Goal: Understand process/instructions: Learn how to perform a task or action

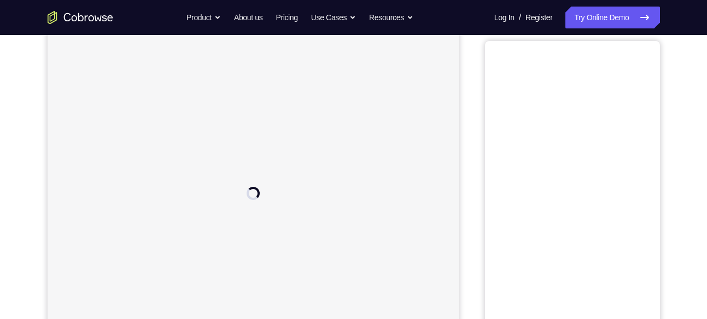
scroll to position [46, 0]
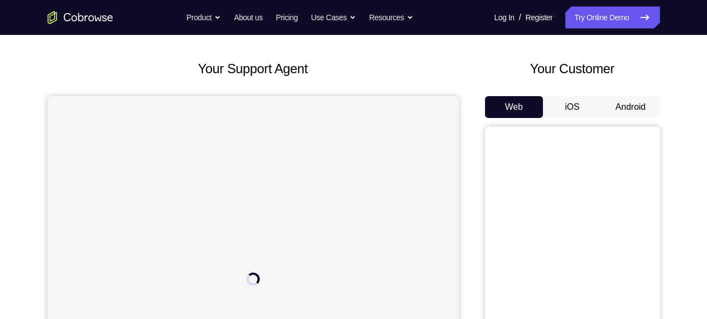
click at [618, 112] on button "Android" at bounding box center [630, 107] width 58 height 22
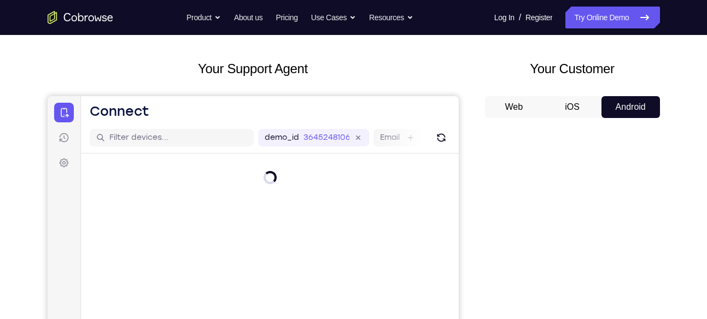
click at [474, 151] on div "Your Support Agent Your Customer Web iOS Android" at bounding box center [354, 261] width 612 height 404
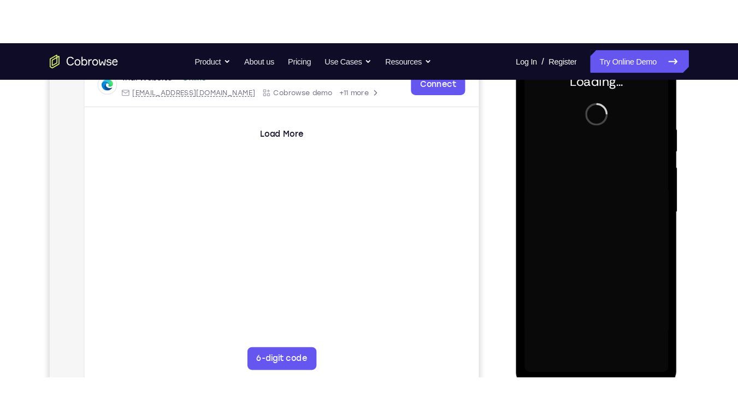
scroll to position [0, 0]
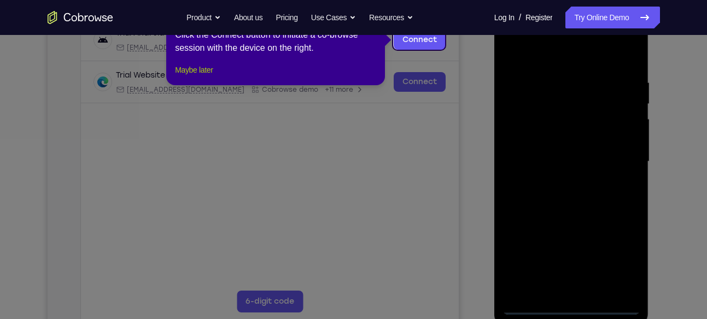
drag, startPoint x: 204, startPoint y: 81, endPoint x: 201, endPoint y: 92, distance: 11.9
click at [204, 77] on button "Maybe later" at bounding box center [194, 69] width 38 height 13
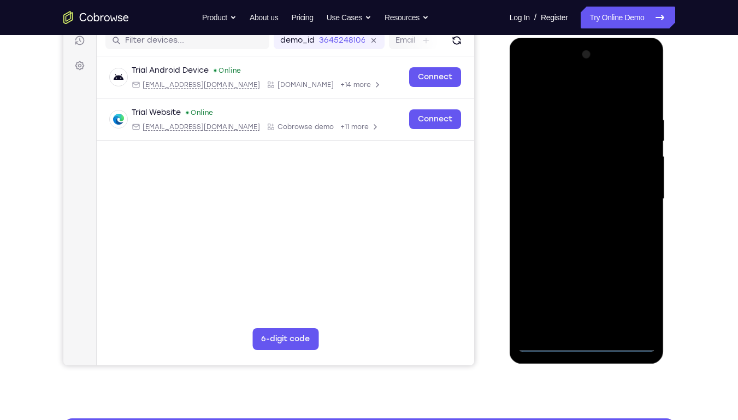
scroll to position [143, 0]
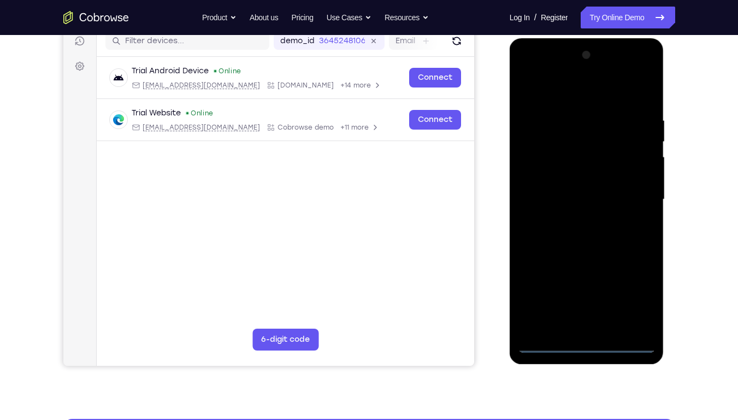
click at [587, 319] on div at bounding box center [587, 199] width 138 height 306
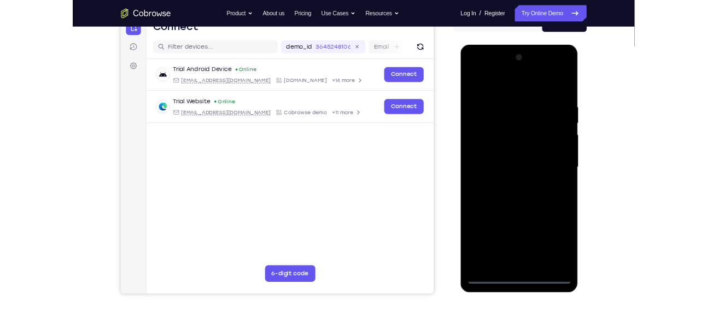
scroll to position [120, 0]
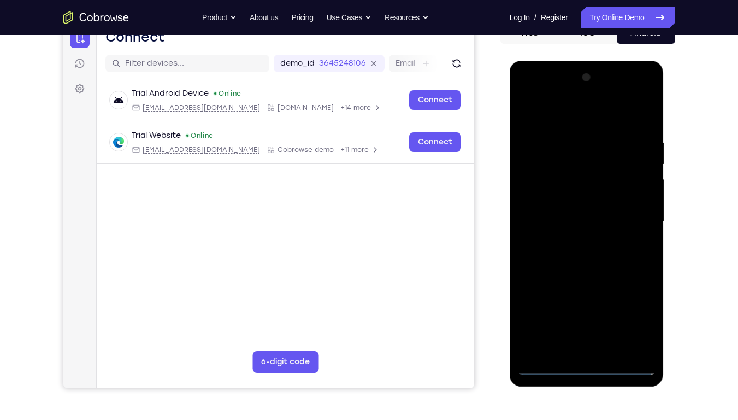
click at [636, 319] on div at bounding box center [587, 222] width 138 height 306
click at [558, 121] on div at bounding box center [587, 222] width 138 height 306
click at [633, 213] on div at bounding box center [587, 222] width 138 height 306
click at [573, 243] on div at bounding box center [587, 222] width 138 height 306
click at [591, 209] on div at bounding box center [587, 222] width 138 height 306
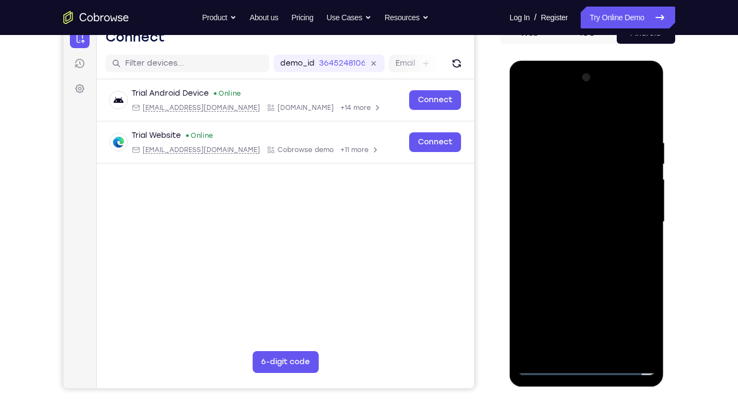
click at [592, 205] on div at bounding box center [587, 222] width 138 height 306
click at [592, 220] on div at bounding box center [587, 222] width 138 height 306
click at [572, 274] on div at bounding box center [587, 222] width 138 height 306
drag, startPoint x: 536, startPoint y: 111, endPoint x: 625, endPoint y: 115, distance: 88.6
click at [625, 115] on div at bounding box center [587, 222] width 138 height 306
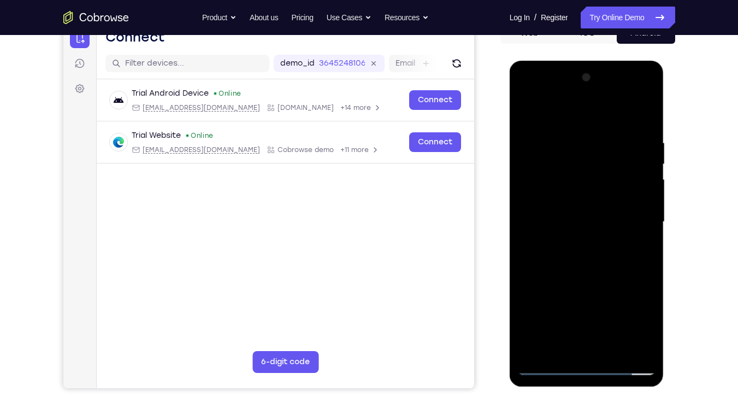
click at [571, 138] on div at bounding box center [587, 222] width 138 height 306
click at [645, 230] on div at bounding box center [587, 222] width 138 height 306
